Goal: Transaction & Acquisition: Purchase product/service

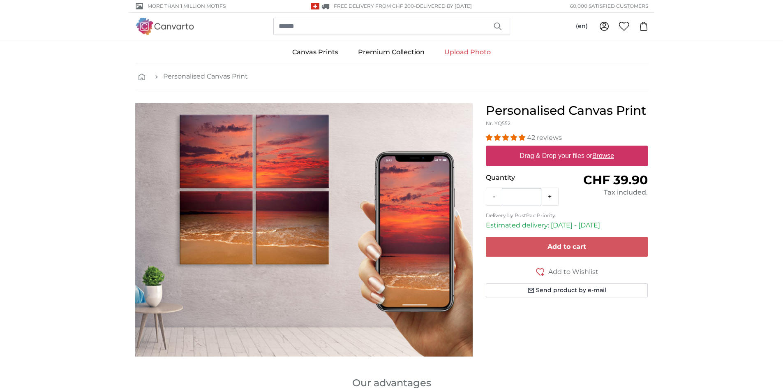
click at [558, 156] on label "Drag & Drop your files or Browse" at bounding box center [567, 156] width 101 height 16
click at [558, 148] on input "Drag & Drop your files or Browse" at bounding box center [567, 147] width 162 height 2
type input "**********"
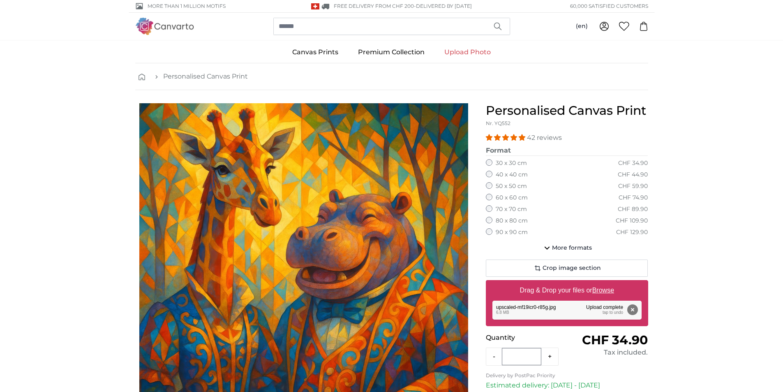
click at [513, 198] on label "60 x 60 cm" at bounding box center [512, 198] width 32 height 8
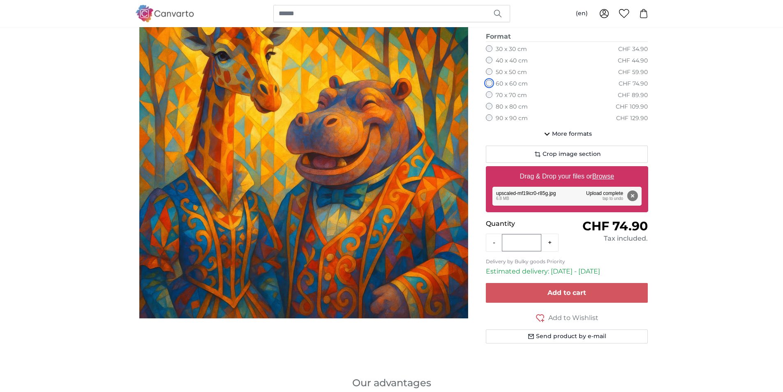
scroll to position [123, 0]
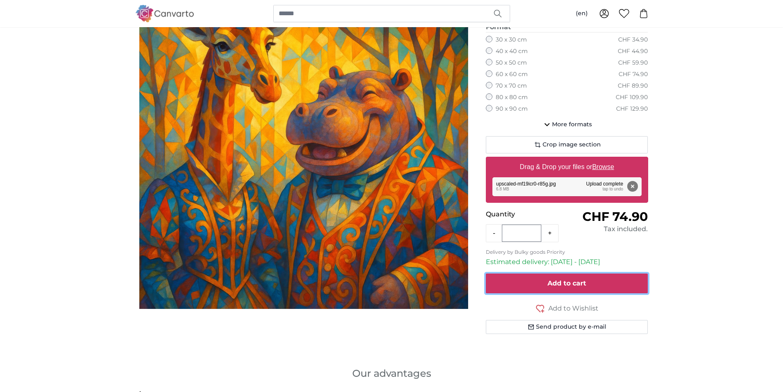
click at [575, 285] on span "Add to cart" at bounding box center [567, 283] width 39 height 8
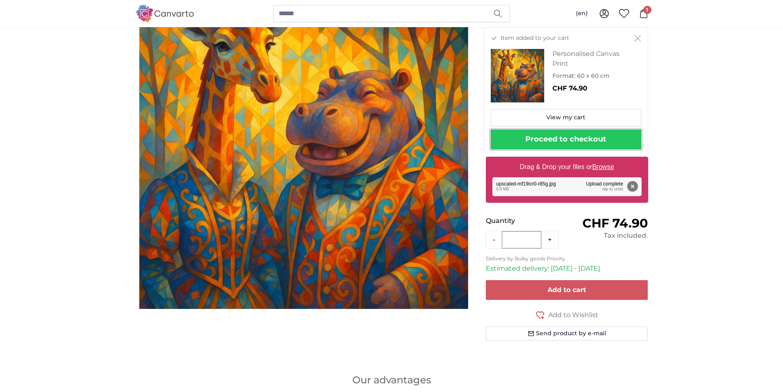
click at [557, 140] on button "Proceed to checkout" at bounding box center [566, 140] width 151 height 20
